Goal: Task Accomplishment & Management: Use online tool/utility

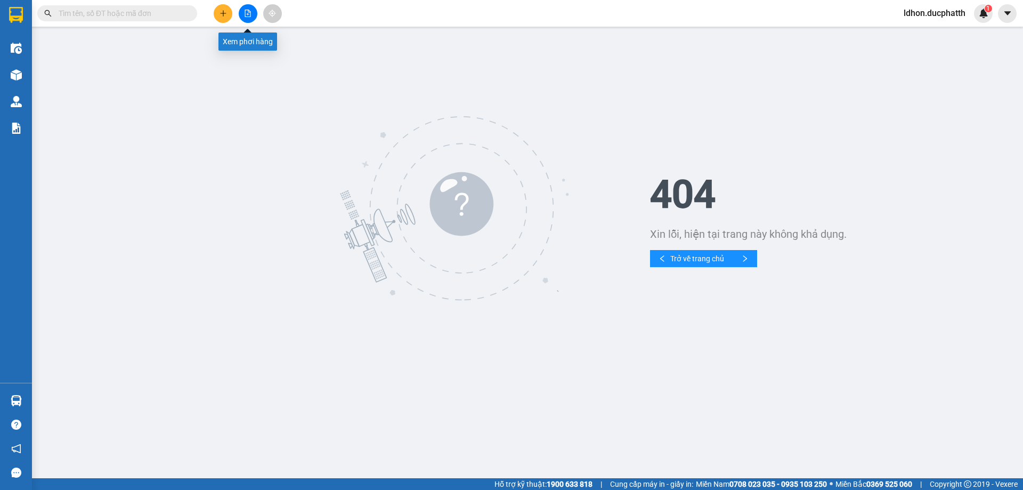
click at [247, 13] on icon "file-add" at bounding box center [247, 13] width 7 height 7
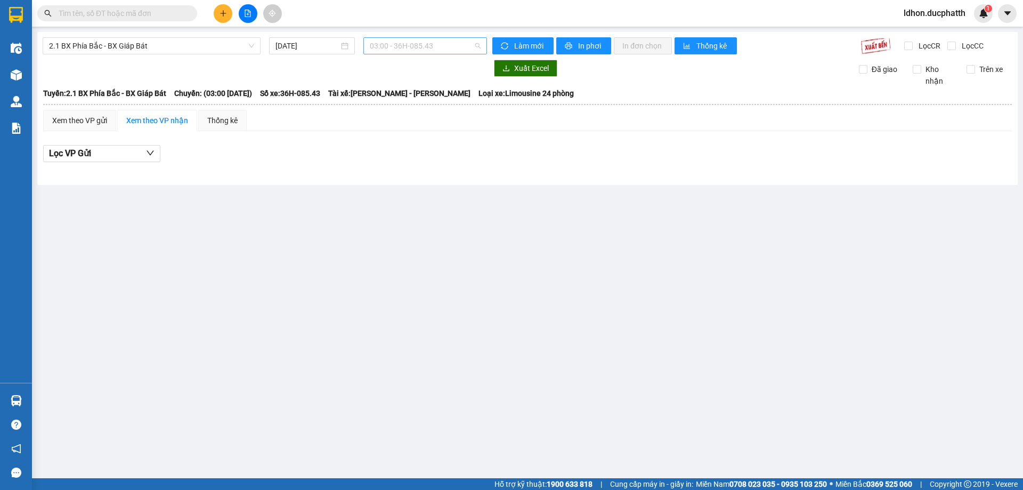
click at [476, 46] on span "03:00 - 36H-085.43" at bounding box center [425, 46] width 111 height 16
click at [167, 42] on span "2.1 BX Phía Bắc - BX Giáp Bát" at bounding box center [151, 46] width 205 height 16
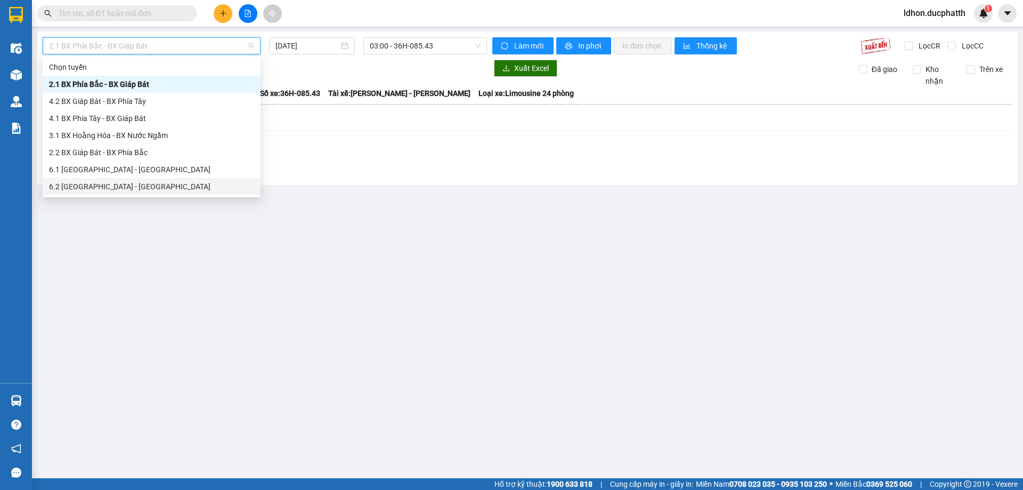
click at [140, 184] on div "6.2 [GEOGRAPHIC_DATA] - [GEOGRAPHIC_DATA]" at bounding box center [151, 187] width 205 height 12
type input "[DATE]"
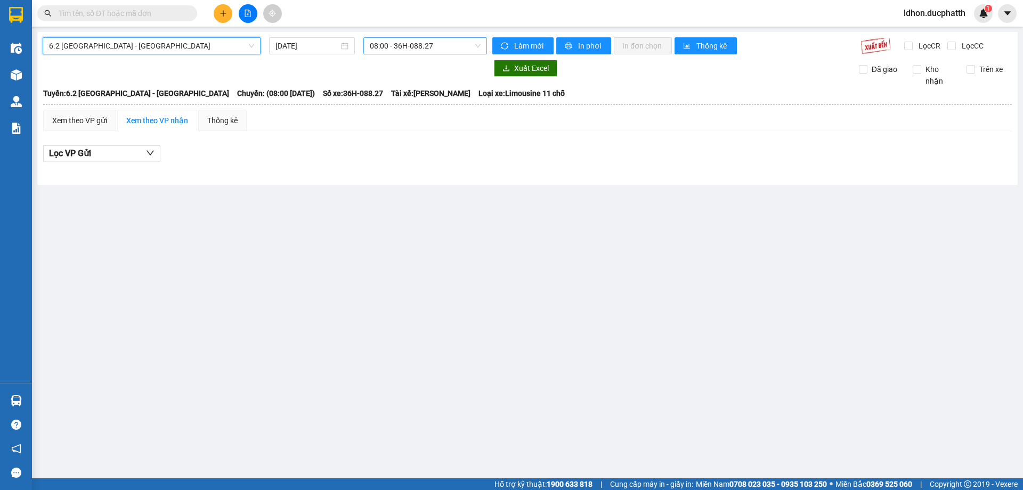
click at [477, 47] on span "08:00 - 36H-088.27" at bounding box center [425, 46] width 111 height 16
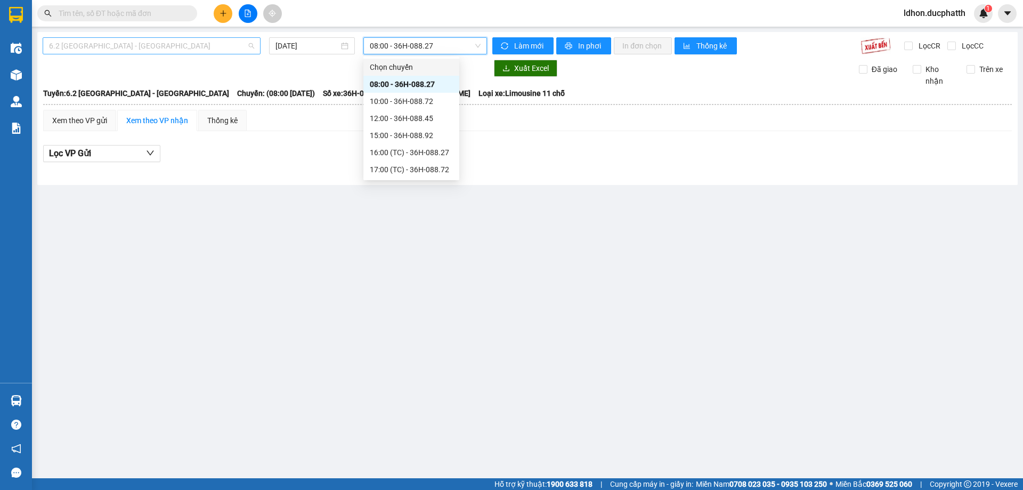
click at [253, 44] on span "6.2 [GEOGRAPHIC_DATA] - [GEOGRAPHIC_DATA]" at bounding box center [151, 46] width 205 height 16
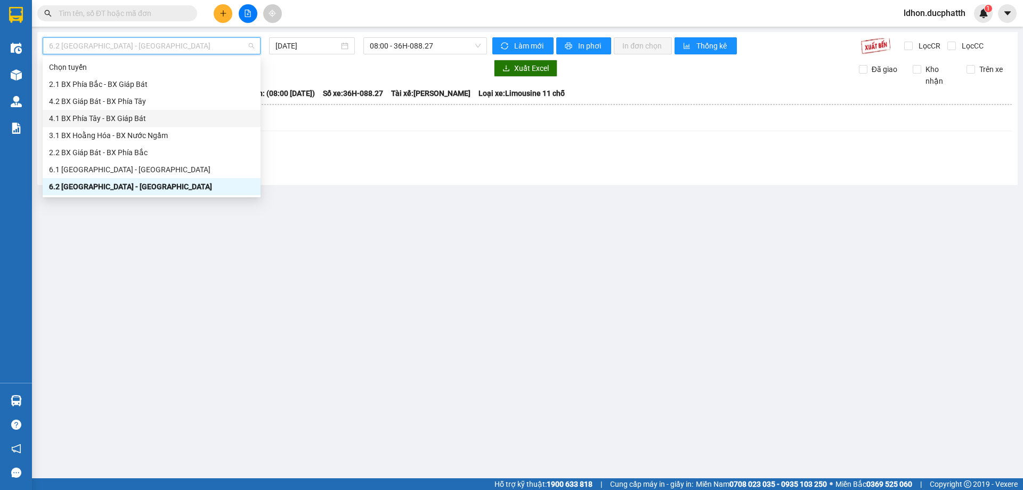
click at [116, 110] on div "4.1 BX Phía Tây - BX Giáp Bát" at bounding box center [152, 118] width 218 height 17
type input "[DATE]"
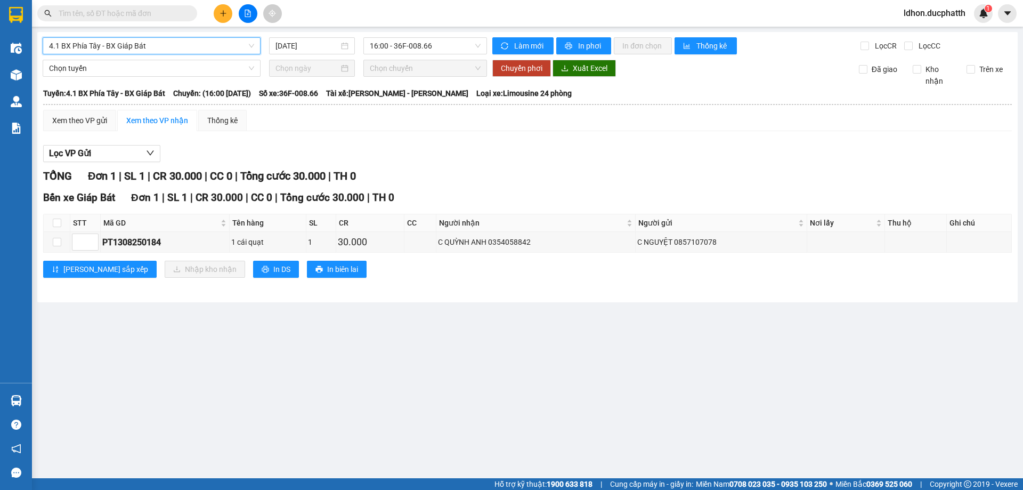
click at [249, 49] on span "4.1 BX Phía Tây - BX Giáp Bát" at bounding box center [151, 46] width 205 height 16
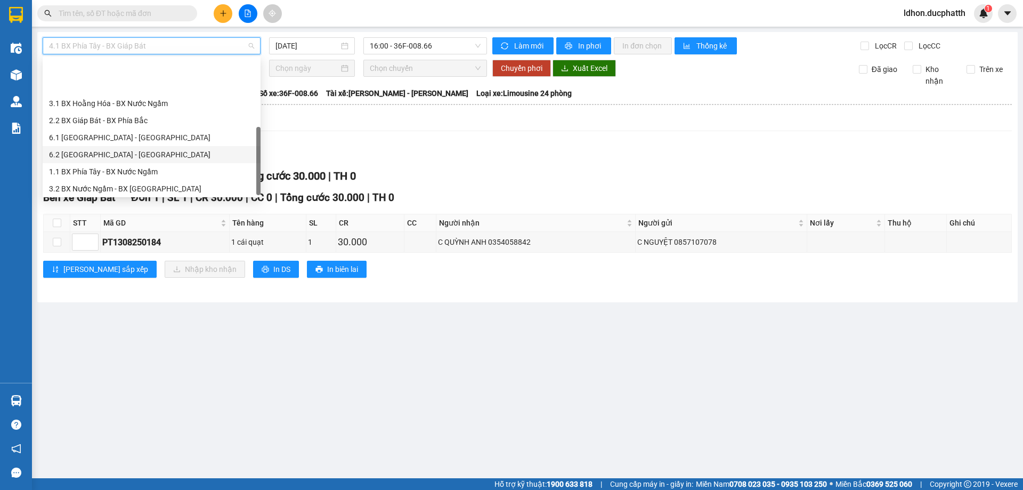
scroll to position [85, 0]
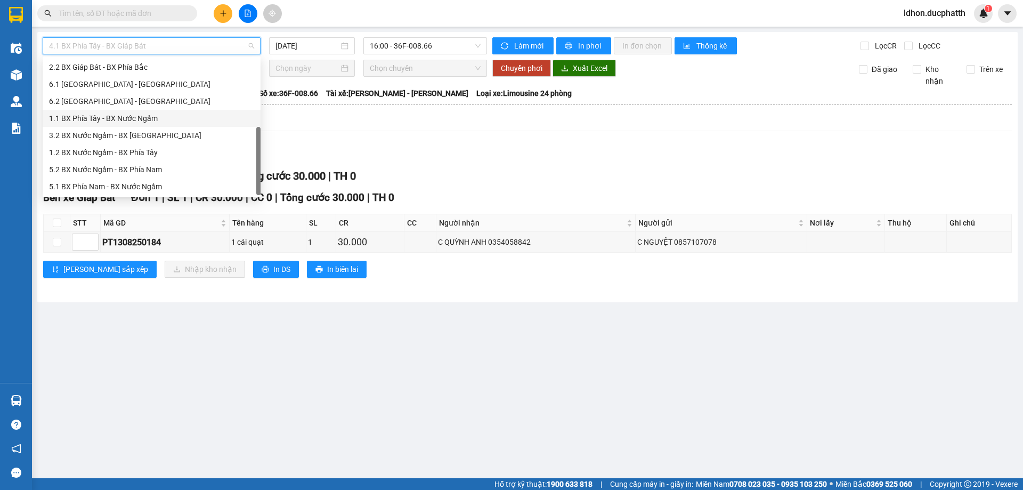
click at [90, 116] on div "1.1 BX Phía Tây - BX Nước Ngầm" at bounding box center [151, 118] width 205 height 12
type input "[DATE]"
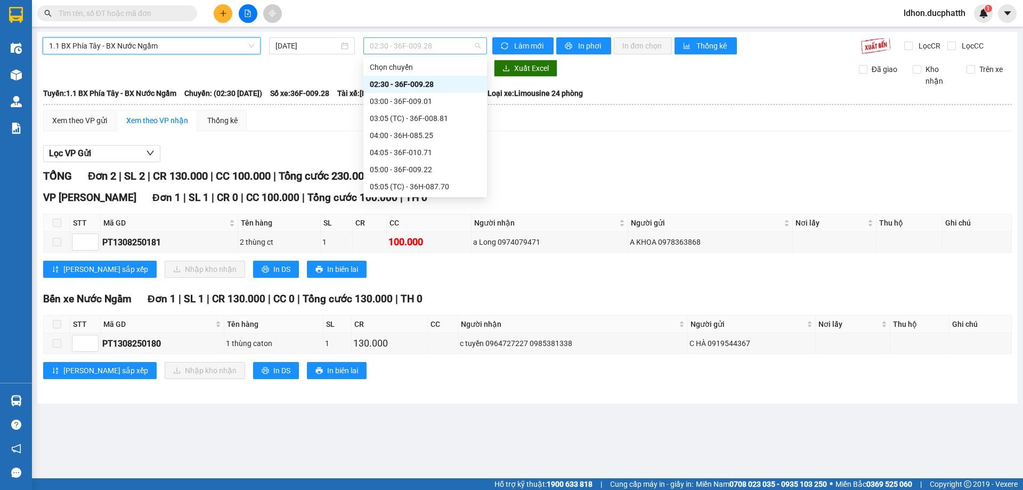
click at [478, 45] on span "02:30 - 36F-009.28" at bounding box center [425, 46] width 111 height 16
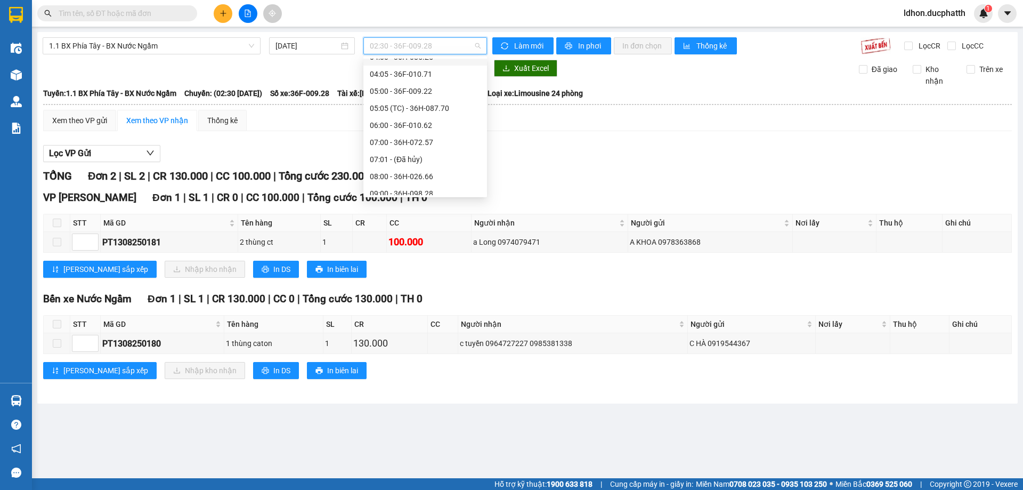
scroll to position [107, 0]
click at [407, 112] on div "07:00 - 36H-072.57" at bounding box center [425, 114] width 111 height 12
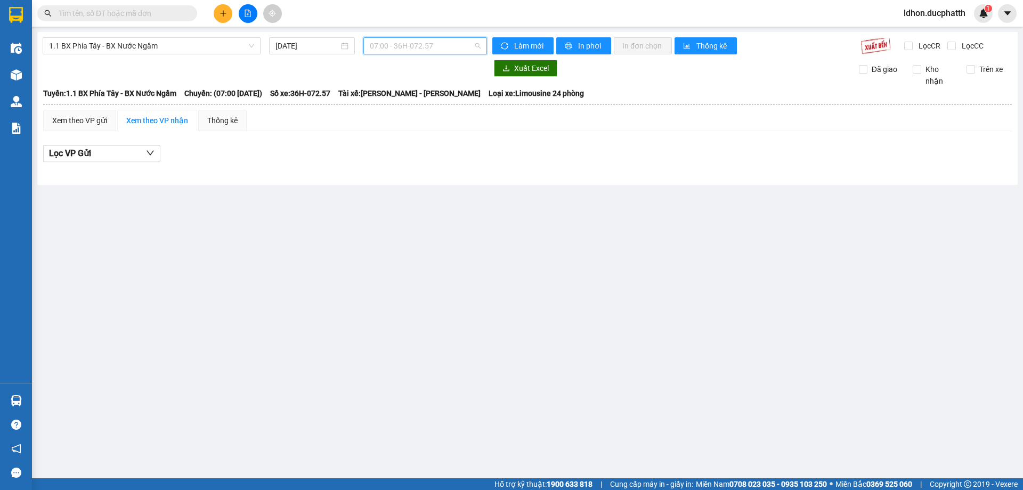
click at [477, 48] on span "07:00 - 36H-072.57" at bounding box center [425, 46] width 111 height 16
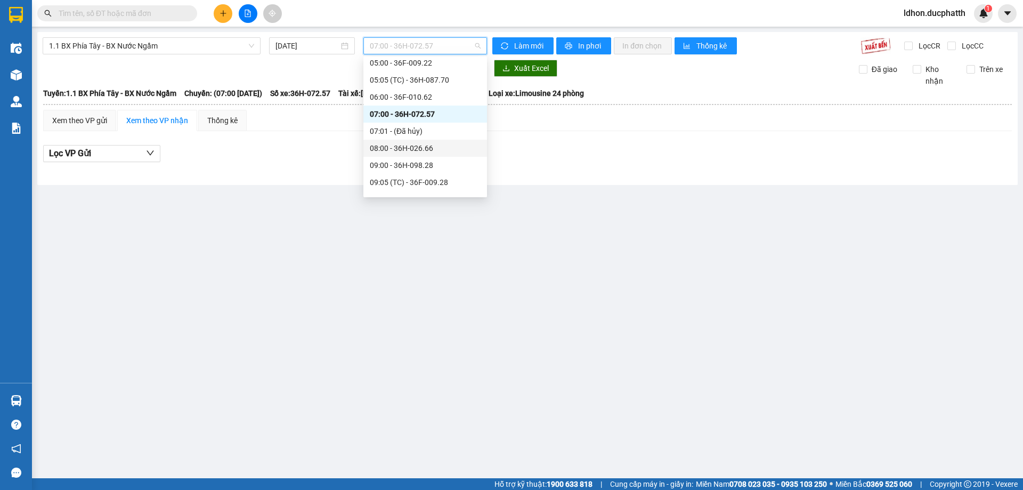
click at [404, 145] on div "08:00 - 36H-026.66" at bounding box center [425, 148] width 111 height 12
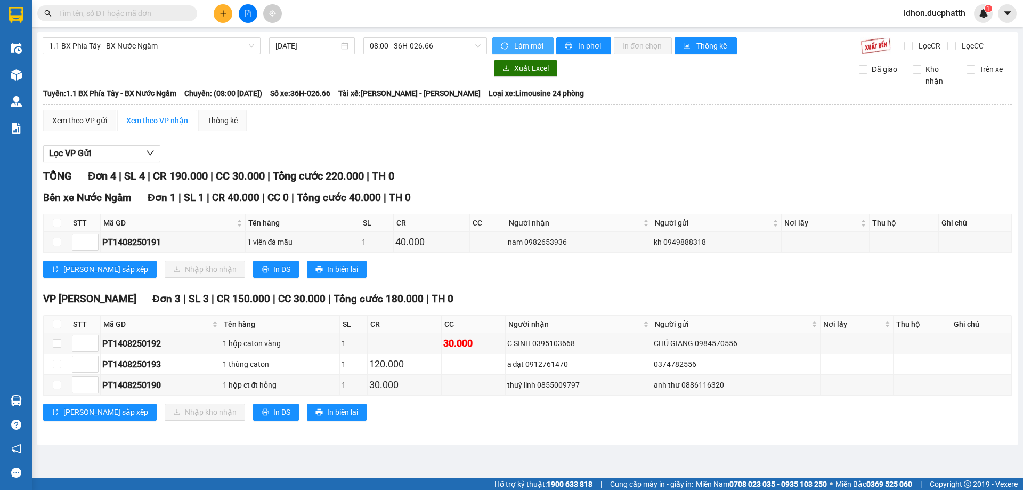
click at [523, 42] on span "Làm mới" at bounding box center [529, 46] width 31 height 12
click at [580, 44] on span "In phơi" at bounding box center [590, 46] width 25 height 12
